Goal: Task Accomplishment & Management: Complete application form

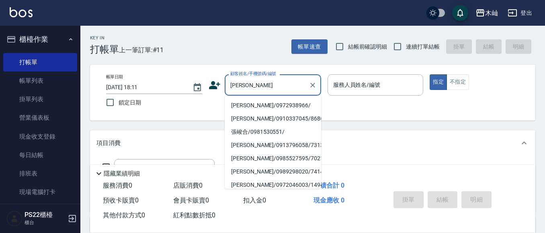
drag, startPoint x: 0, startPoint y: 0, endPoint x: 233, endPoint y: 85, distance: 247.8
click at [233, 85] on input "[PERSON_NAME]" at bounding box center [266, 85] width 77 height 14
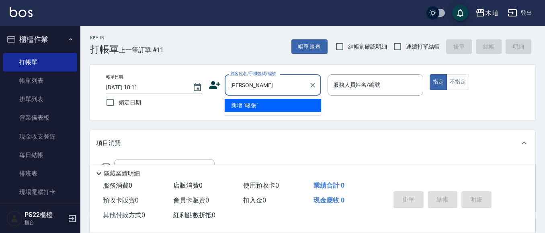
type input "[PERSON_NAME]"
drag, startPoint x: 257, startPoint y: 80, endPoint x: 225, endPoint y: 86, distance: 33.0
click at [225, 86] on div "峻張 顧客姓名/手機號碼/編號" at bounding box center [272, 84] width 96 height 21
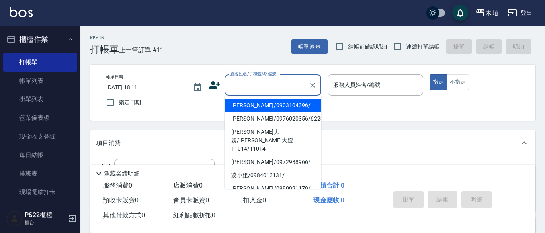
click at [292, 86] on input "顧客姓名/手機號碼/編號" at bounding box center [266, 85] width 77 height 14
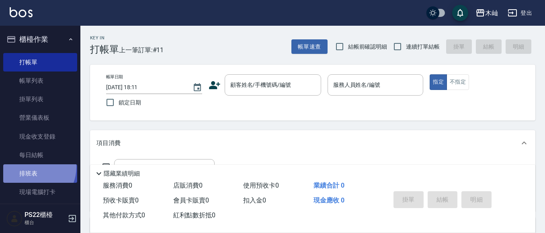
click at [32, 167] on link "排班表" at bounding box center [40, 173] width 74 height 18
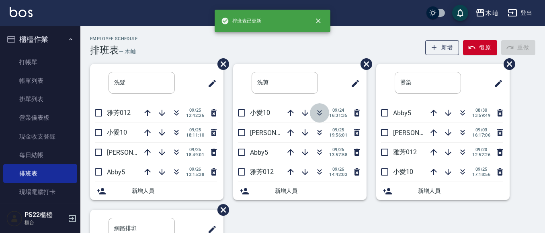
click at [314, 112] on icon "button" at bounding box center [319, 113] width 10 height 10
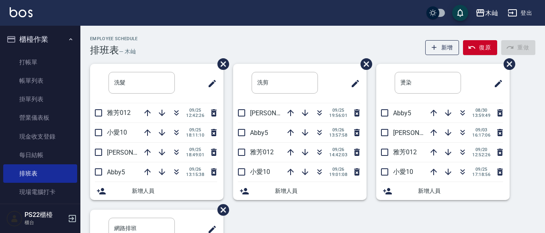
click at [73, 68] on nav "櫃檯作業 打帳單 帳單列表 掛單列表 營業儀表板 現金收支登錄 每日結帳 排班表 現場電腦打卡 預約管理 預約管理 單日預約紀錄 單週預約紀錄 報表及分析 報…" at bounding box center [40, 115] width 80 height 178
click at [66, 64] on link "打帳單" at bounding box center [40, 62] width 74 height 18
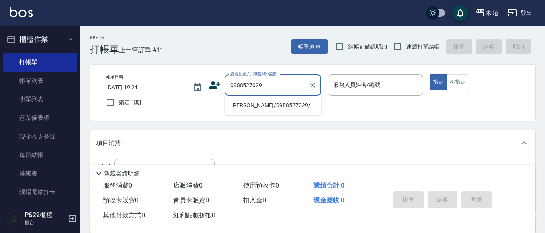
click at [274, 107] on li "[PERSON_NAME]/0988527029/" at bounding box center [272, 105] width 96 height 13
type input "[PERSON_NAME]/0988527029/"
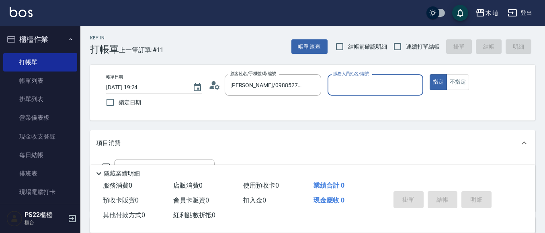
type input "雅芳-012"
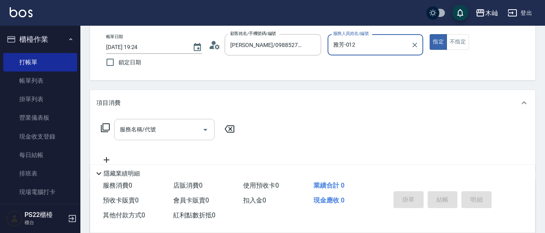
click at [185, 130] on input "服務名稱/代號" at bounding box center [158, 129] width 81 height 14
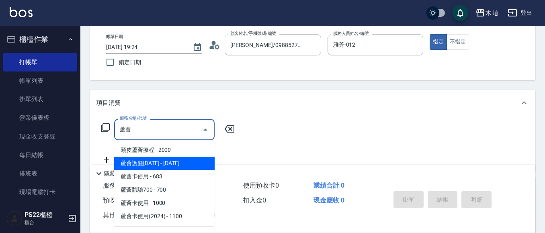
click at [181, 161] on span "蘆薈護髮[DATE] - [DATE]" at bounding box center [164, 163] width 100 height 13
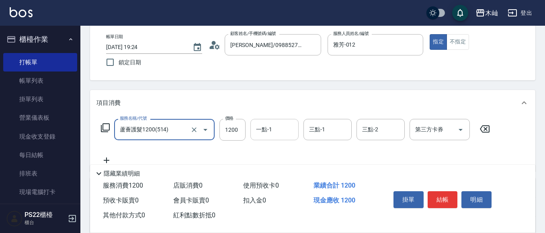
type input "蘆薈護髮1200(514)"
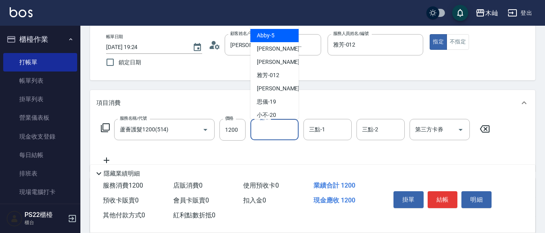
click at [288, 133] on input "一點-1" at bounding box center [274, 129] width 41 height 14
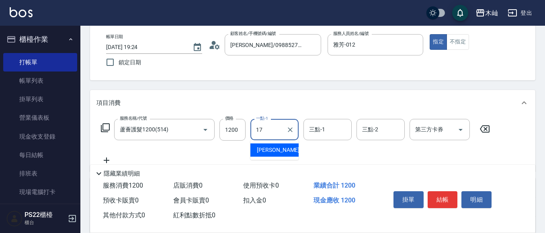
type input "[PERSON_NAME]-17"
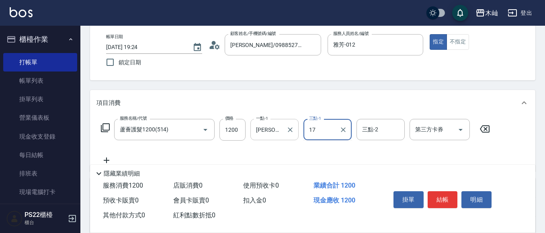
type input "[PERSON_NAME]-17"
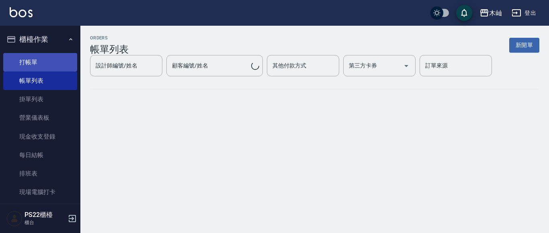
click at [53, 65] on link "打帳單" at bounding box center [40, 62] width 74 height 18
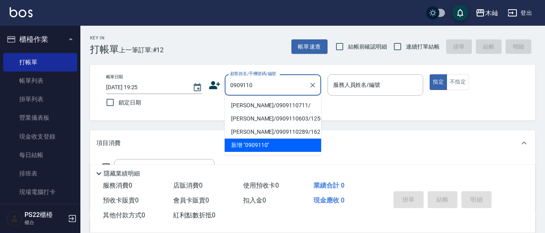
click at [252, 104] on li "[PERSON_NAME]/0909110711/" at bounding box center [272, 105] width 96 height 13
type input "[PERSON_NAME]/0909110711/"
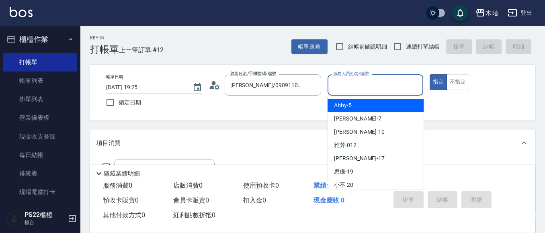
click at [378, 87] on input "服務人員姓名/編號" at bounding box center [375, 85] width 89 height 14
click at [377, 110] on div "Abby -5" at bounding box center [375, 105] width 96 height 13
type input "Abby-5"
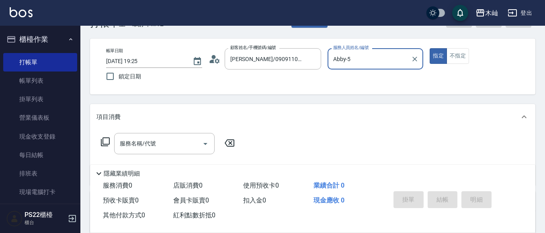
scroll to position [40, 0]
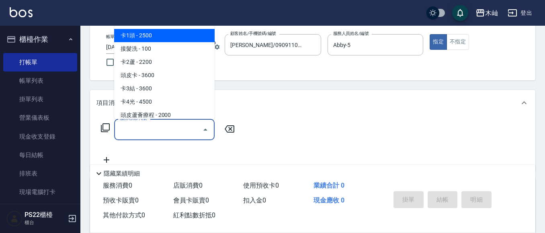
click at [173, 124] on input "服務名稱/代號" at bounding box center [158, 129] width 81 height 14
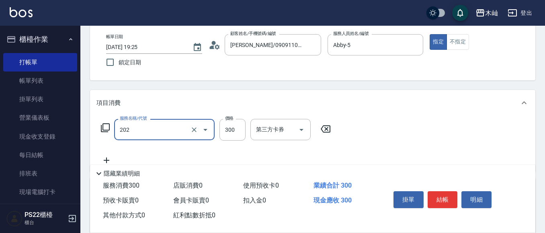
type input "單剪(202)"
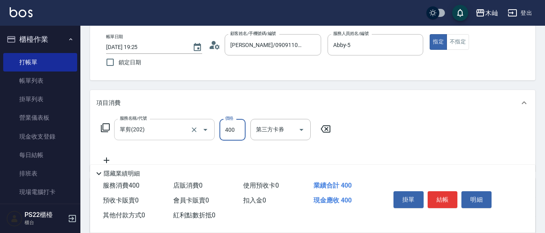
type input "400"
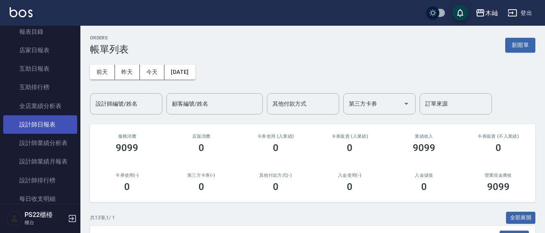
scroll to position [241, 0]
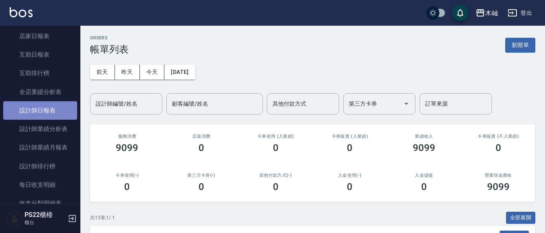
click at [40, 110] on link "設計師日報表" at bounding box center [40, 110] width 74 height 18
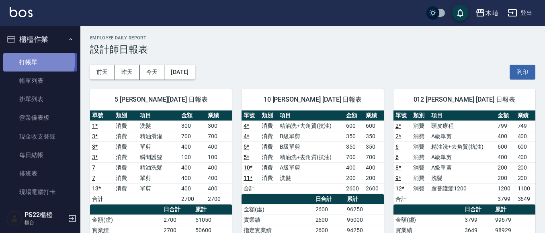
click at [34, 61] on link "打帳單" at bounding box center [40, 62] width 74 height 18
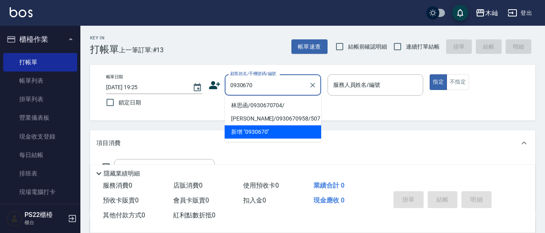
click at [238, 103] on li "林思函/0930670704/" at bounding box center [272, 105] width 96 height 13
type input "林思函/0930670704/"
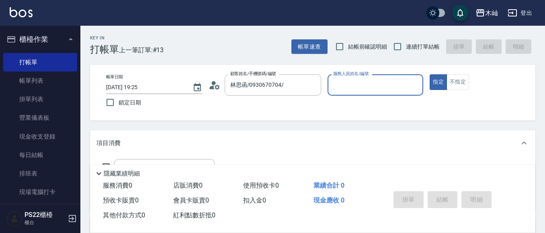
click at [379, 86] on input "服務人員姓名/編號" at bounding box center [375, 85] width 89 height 14
type input "小愛-10"
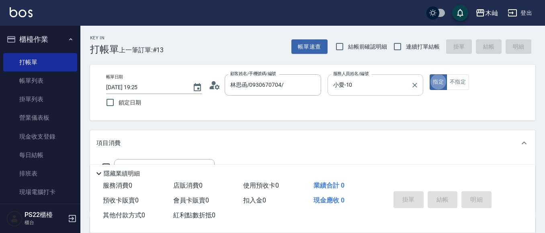
type button "true"
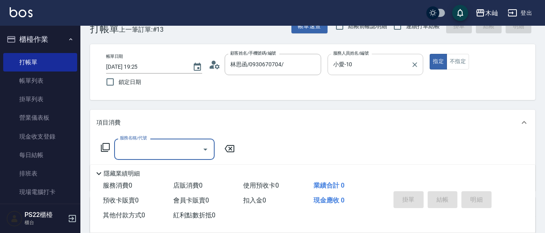
scroll to position [40, 0]
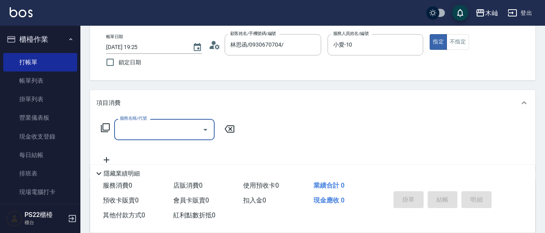
click at [161, 133] on input "服務名稱/代號" at bounding box center [158, 129] width 81 height 14
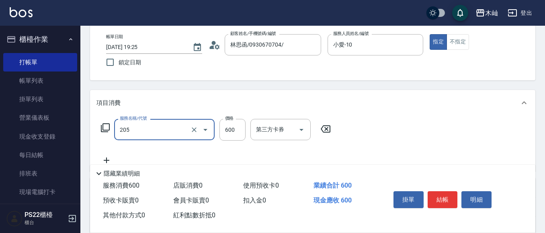
type input "A級洗剪(205)"
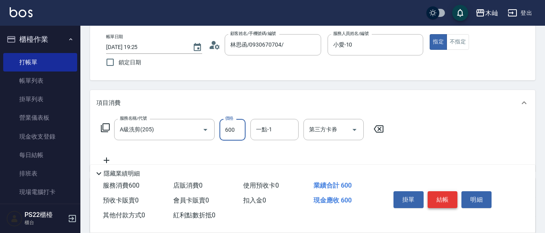
click at [438, 201] on button "結帳" at bounding box center [442, 199] width 30 height 17
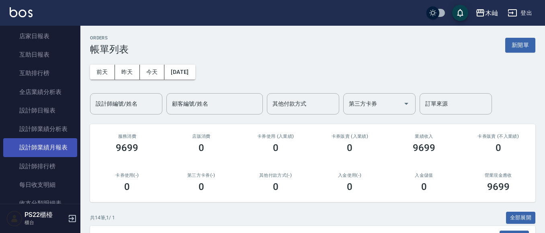
scroll to position [321, 0]
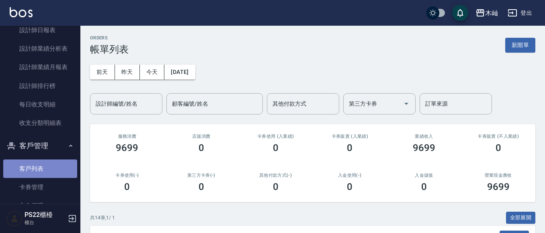
click at [47, 160] on link "客戶列表" at bounding box center [40, 168] width 74 height 18
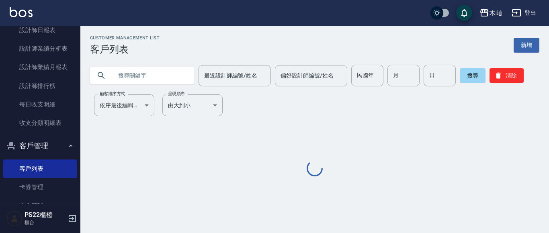
click at [127, 72] on input "text" at bounding box center [149, 76] width 75 height 22
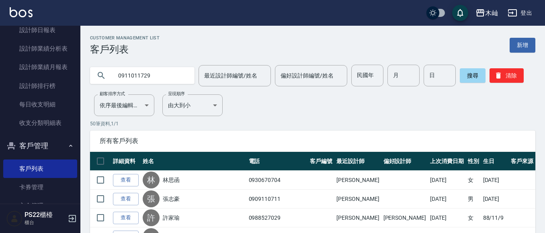
type input "0911011729"
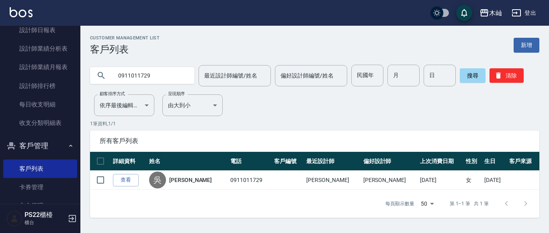
click at [137, 84] on input "0911011729" at bounding box center [149, 76] width 75 height 22
click at [135, 79] on input "0911011729" at bounding box center [149, 76] width 75 height 22
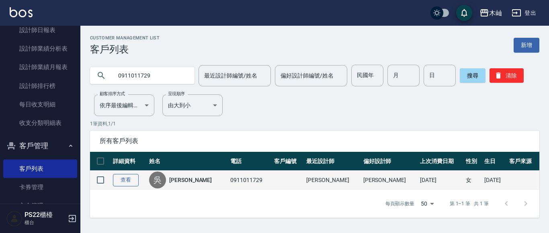
click at [130, 176] on link "查看" at bounding box center [126, 180] width 26 height 12
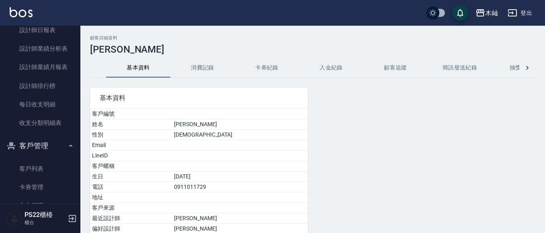
click at [198, 60] on button "消費記錄" at bounding box center [202, 67] width 64 height 19
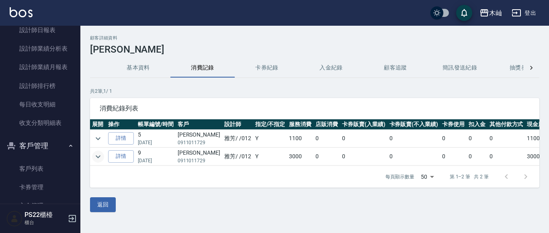
click at [99, 157] on icon "expand row" at bounding box center [98, 157] width 10 height 10
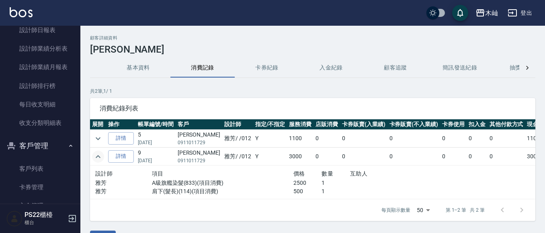
click at [191, 161] on p "0911011729" at bounding box center [198, 160] width 43 height 7
copy p "0911011729"
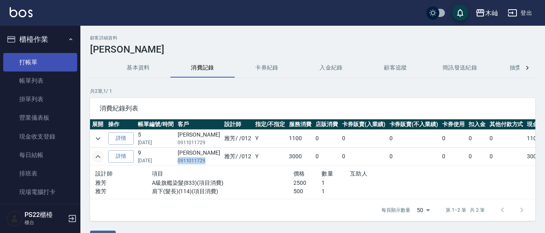
click at [38, 59] on link "打帳單" at bounding box center [40, 62] width 74 height 18
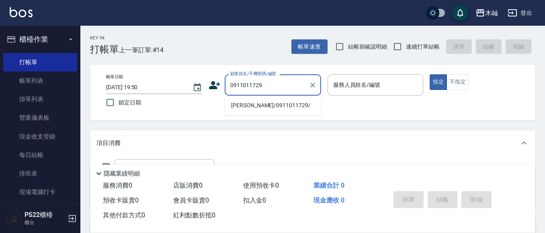
click at [279, 104] on li "[PERSON_NAME]/0911011729/" at bounding box center [272, 105] width 96 height 13
type input "[PERSON_NAME]/0911011729/"
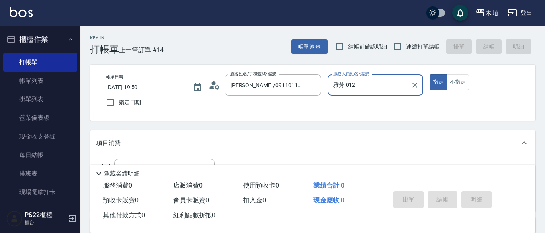
type input "雅芳-012"
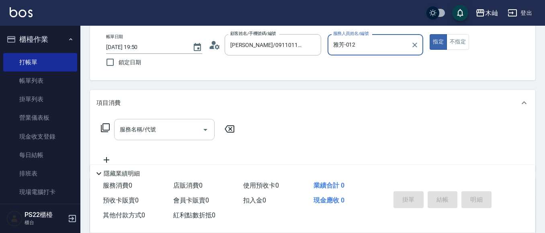
click at [174, 134] on input "服務名稱/代號" at bounding box center [158, 129] width 81 height 14
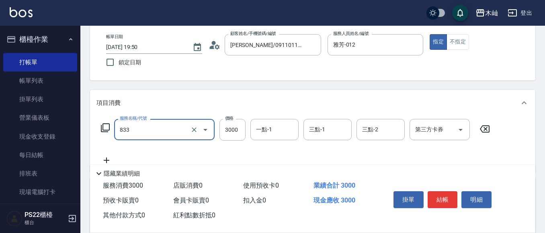
type input "A級旗艦染髮(833)"
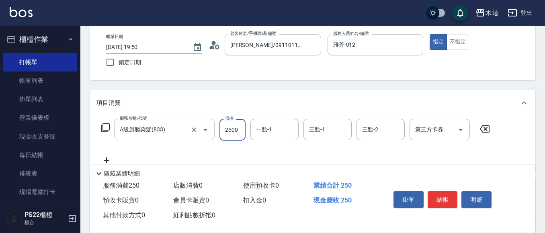
type input "2500"
type input "5"
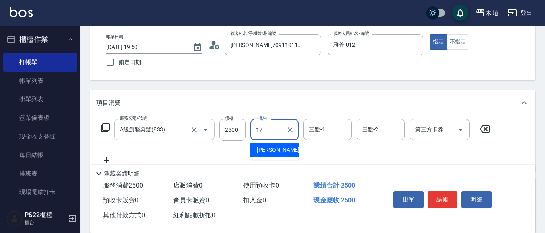
type input "[PERSON_NAME]-17"
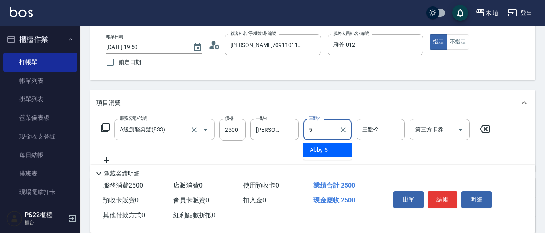
type input "Abby-5"
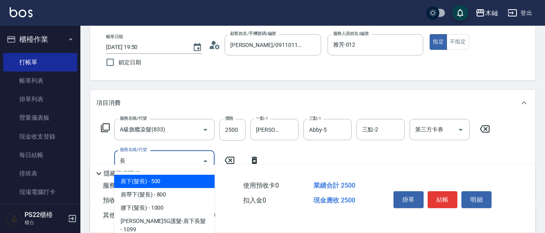
click at [189, 181] on span "肩下(髮長) - 500" at bounding box center [164, 181] width 100 height 13
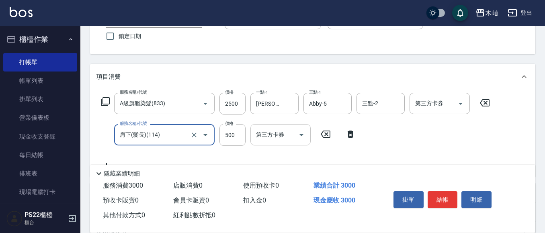
scroll to position [80, 0]
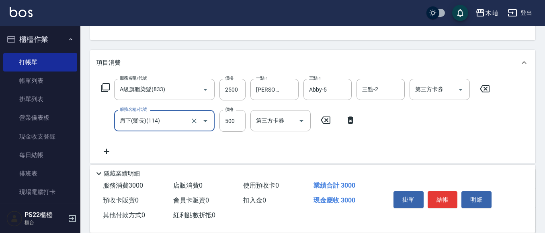
type input "肩下(髮長)(114)"
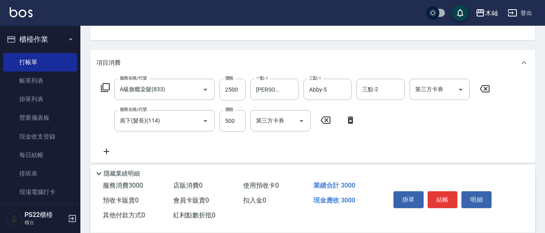
click at [107, 151] on icon at bounding box center [106, 152] width 20 height 10
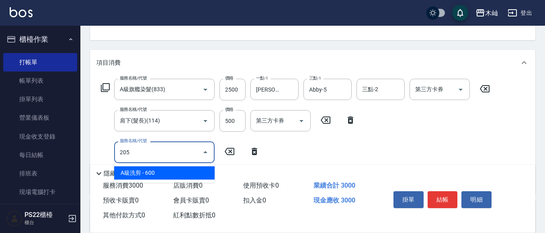
type input "A級洗剪(205)"
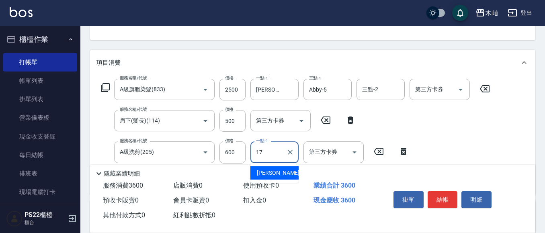
type input "[PERSON_NAME]-17"
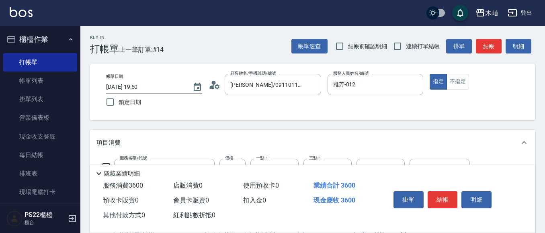
scroll to position [0, 0]
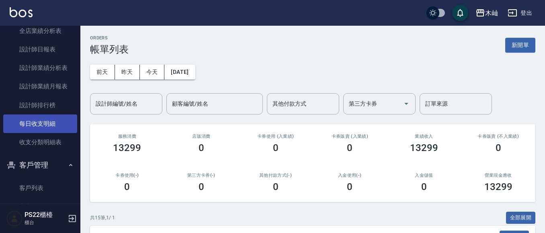
scroll to position [361, 0]
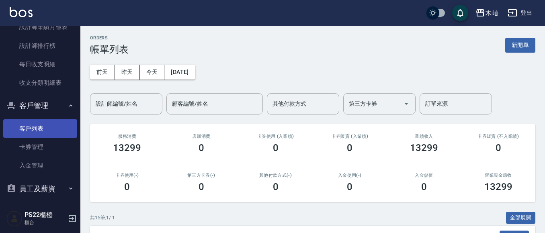
click at [41, 122] on link "客戶列表" at bounding box center [40, 128] width 74 height 18
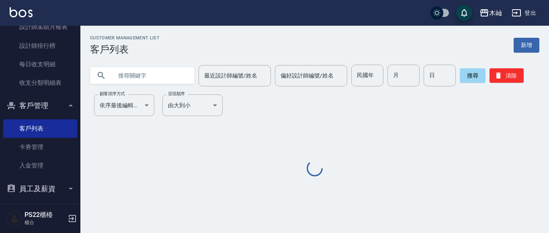
click at [155, 69] on input "text" at bounding box center [149, 76] width 75 height 22
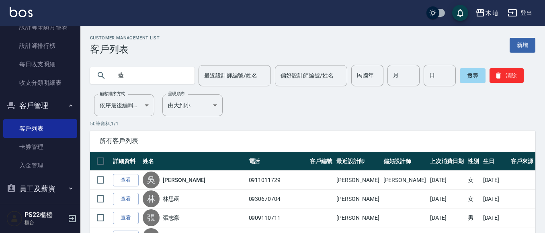
type input "藍"
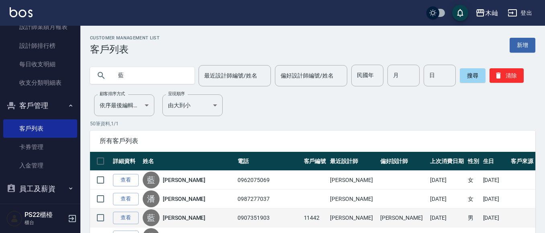
click at [139, 222] on td "查看" at bounding box center [126, 217] width 30 height 19
click at [118, 223] on link "查看" at bounding box center [126, 218] width 26 height 12
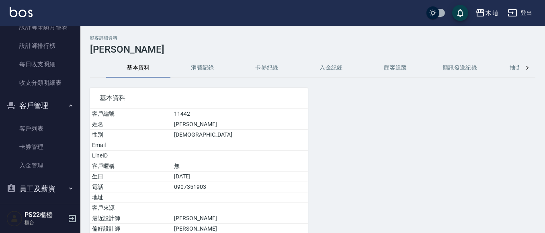
click at [186, 73] on button "消費記錄" at bounding box center [202, 67] width 64 height 19
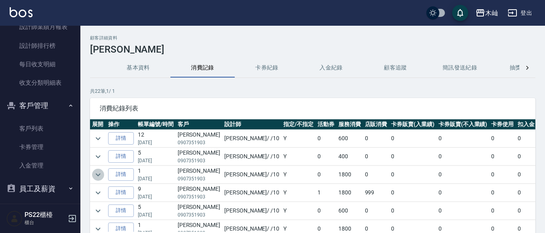
click at [100, 175] on icon "expand row" at bounding box center [98, 175] width 10 height 10
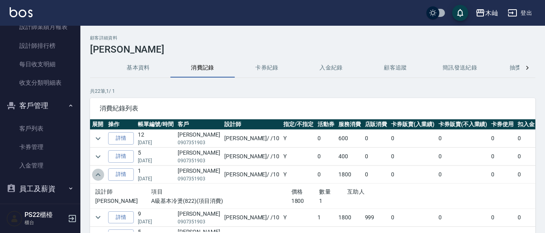
click at [100, 175] on icon "expand row" at bounding box center [98, 174] width 5 height 3
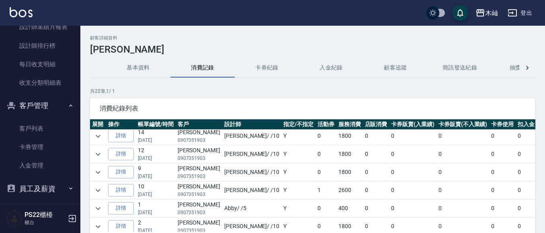
scroll to position [120, 0]
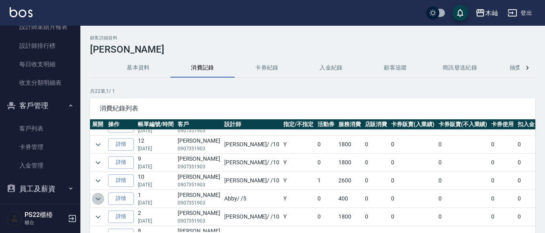
click at [98, 198] on icon "expand row" at bounding box center [98, 199] width 10 height 10
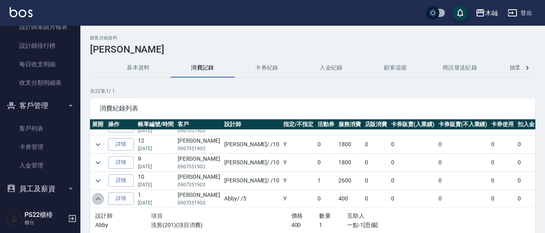
click at [98, 198] on icon "expand row" at bounding box center [98, 198] width 5 height 3
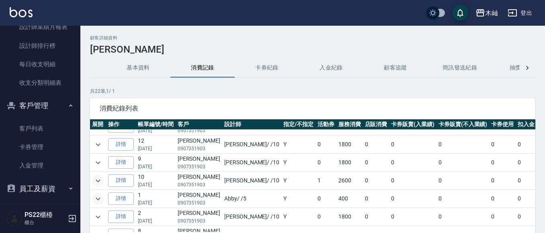
click at [98, 184] on icon "expand row" at bounding box center [98, 181] width 10 height 10
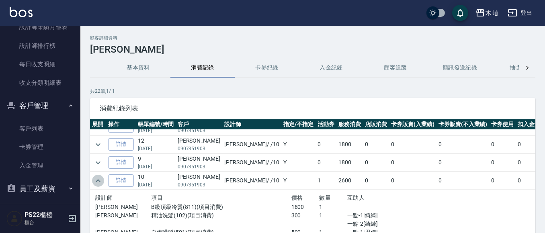
click at [98, 184] on icon "expand row" at bounding box center [98, 181] width 10 height 10
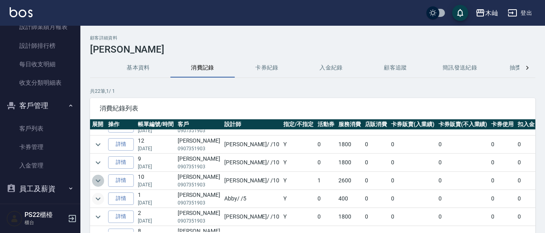
click at [98, 184] on icon "expand row" at bounding box center [98, 181] width 10 height 10
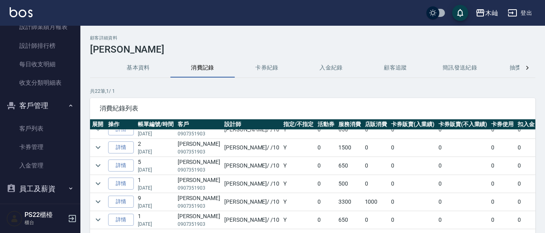
scroll to position [361, 0]
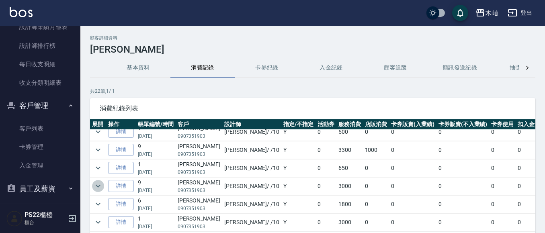
click at [93, 181] on icon "expand row" at bounding box center [98, 186] width 10 height 10
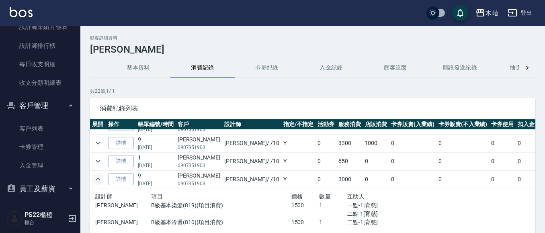
scroll to position [321, 0]
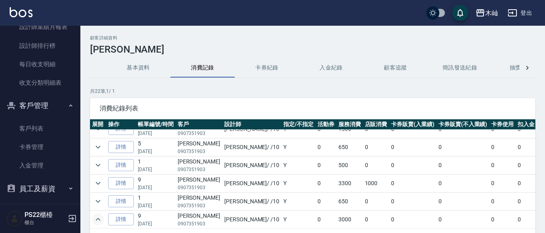
click at [93, 181] on icon "expand row" at bounding box center [98, 183] width 10 height 10
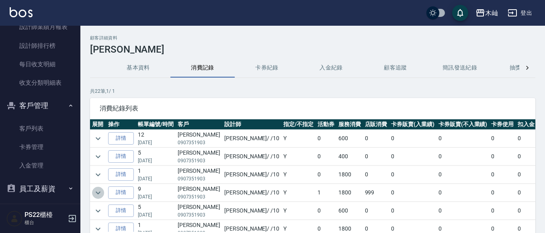
click at [97, 196] on icon "expand row" at bounding box center [98, 193] width 10 height 10
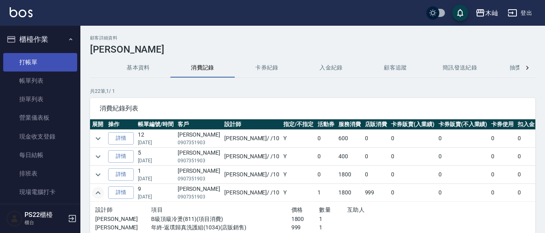
click at [44, 62] on link "打帳單" at bounding box center [40, 62] width 74 height 18
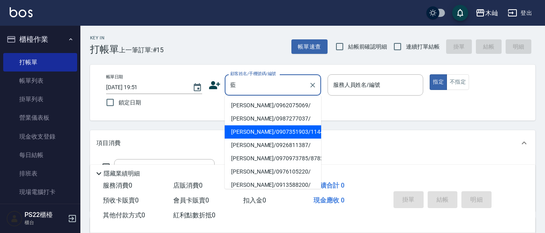
click at [257, 131] on li "[PERSON_NAME]/0907351903/11442" at bounding box center [272, 131] width 96 height 13
type input "[PERSON_NAME]/0907351903/11442"
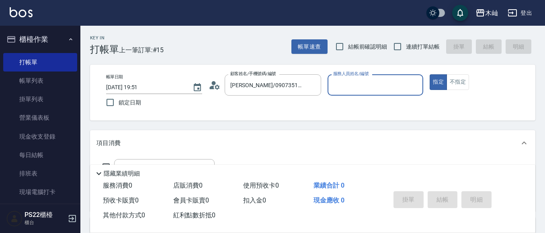
type input "小愛-10"
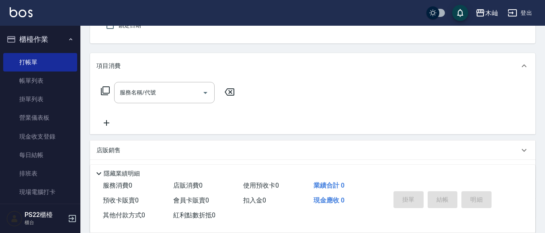
scroll to position [80, 0]
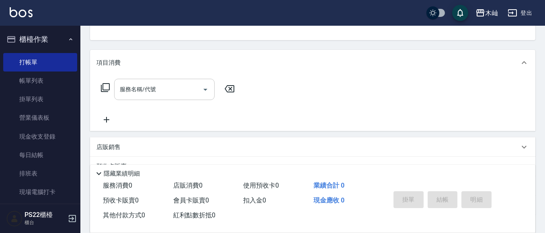
click at [177, 98] on div "服務名稱/代號" at bounding box center [164, 89] width 100 height 21
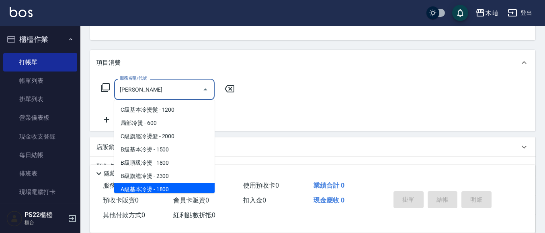
click at [166, 192] on span "A級基本冷燙 - 1800" at bounding box center [164, 189] width 100 height 13
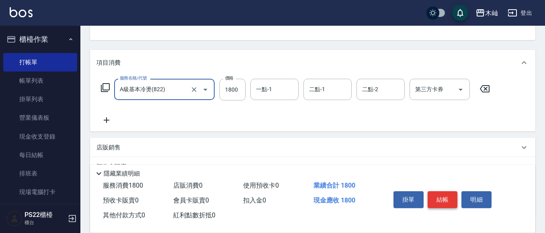
type input "A級基本冷燙(822)"
click at [447, 196] on button "結帳" at bounding box center [442, 199] width 30 height 17
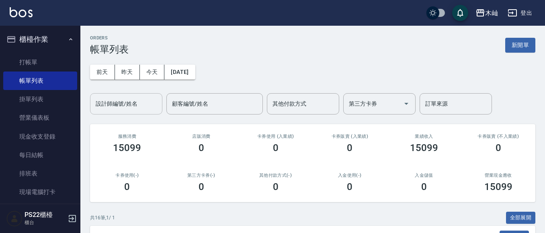
click at [125, 104] on input "設計師編號/姓名" at bounding box center [126, 104] width 65 height 14
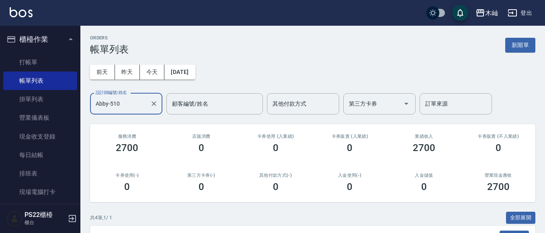
type input "Abby-510"
click at [156, 107] on icon "Clear" at bounding box center [154, 104] width 8 height 8
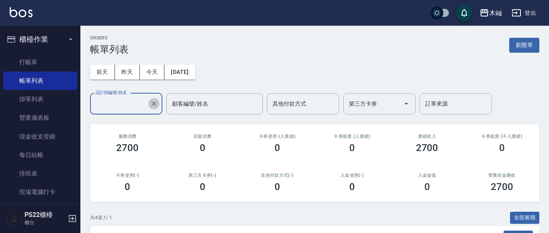
click at [118, 107] on input "設計師編號/姓名" at bounding box center [120, 104] width 53 height 14
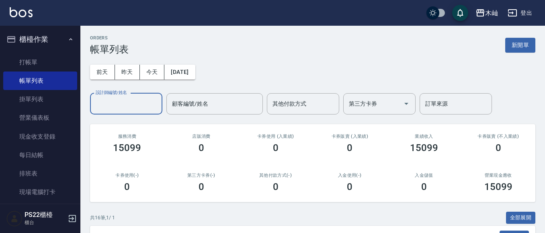
type input "0"
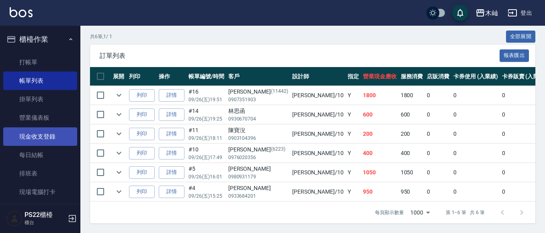
scroll to position [161, 0]
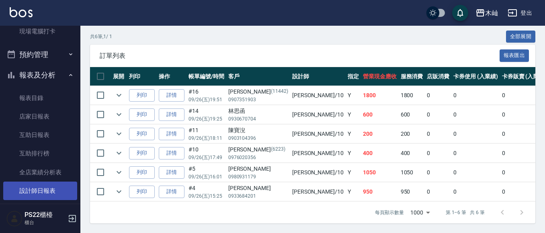
type input "小愛-10"
click at [37, 190] on link "設計師日報表" at bounding box center [40, 191] width 74 height 18
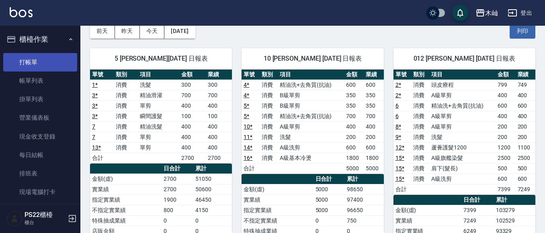
scroll to position [40, 0]
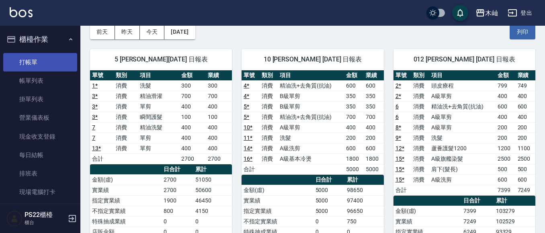
click at [20, 63] on link "打帳單" at bounding box center [40, 62] width 74 height 18
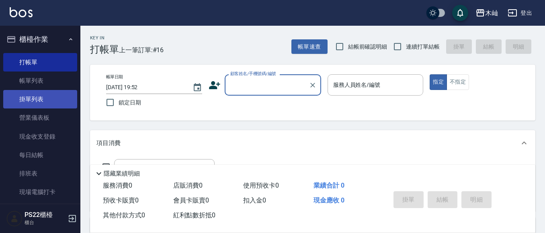
drag, startPoint x: 27, startPoint y: 83, endPoint x: 22, endPoint y: 105, distance: 22.5
click at [27, 83] on link "帳單列表" at bounding box center [40, 80] width 74 height 18
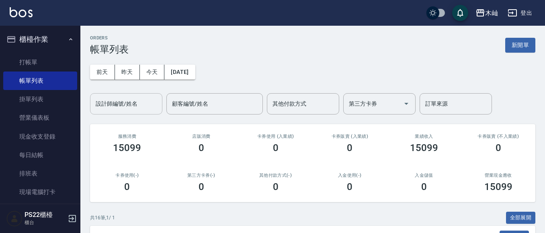
click at [129, 108] on input "設計師編號/姓名" at bounding box center [126, 104] width 65 height 14
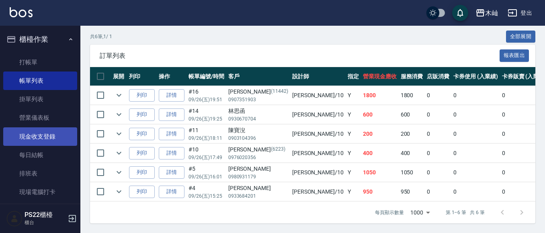
type input "小愛-10"
click at [46, 60] on link "打帳單" at bounding box center [40, 62] width 74 height 18
